Goal: Contribute content: Contribute content

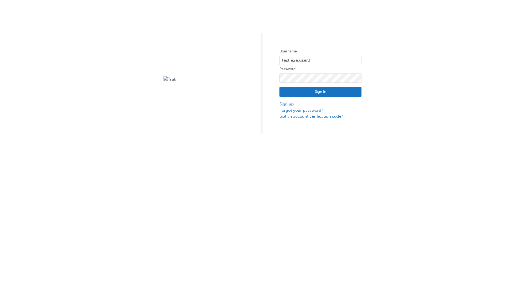
type input "test.e2e.user31"
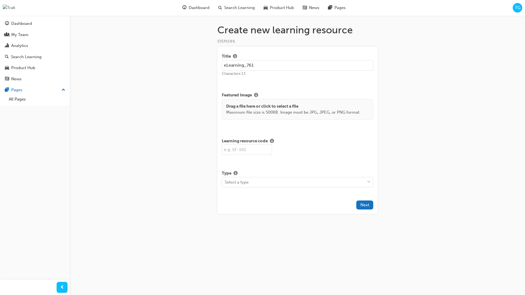
type input "eLearning_761"
type input "SF761"
click at [405, 177] on div "Create new learning resource STEP 1 OF 6 Title eLearning_761 Characters: 13 Fea…" at bounding box center [262, 147] width 525 height 295
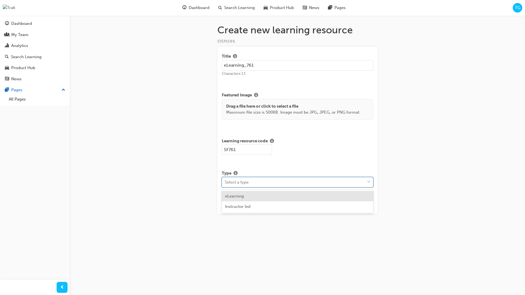
click at [322, 181] on div "Select a type" at bounding box center [293, 182] width 143 height 10
click at [306, 197] on div "eLearning" at bounding box center [297, 196] width 151 height 11
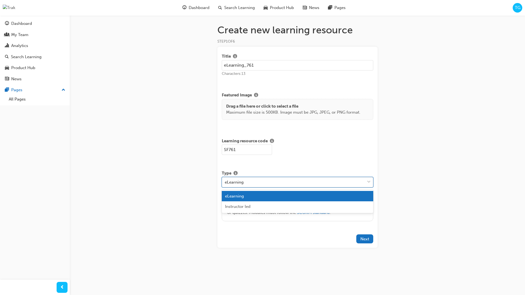
click at [312, 180] on div "eLearning" at bounding box center [293, 182] width 143 height 10
click at [281, 207] on div "Instructor led" at bounding box center [297, 206] width 151 height 11
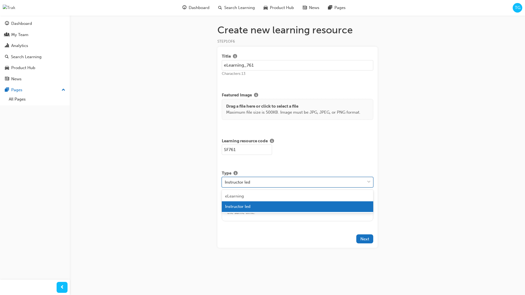
click at [298, 182] on div "Instructor led" at bounding box center [293, 182] width 143 height 10
click at [265, 194] on div "eLearning" at bounding box center [297, 196] width 151 height 11
